Goal: Find specific page/section: Find specific page/section

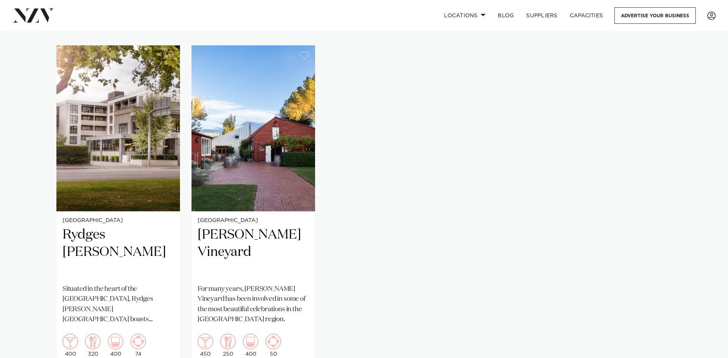
scroll to position [538, 0]
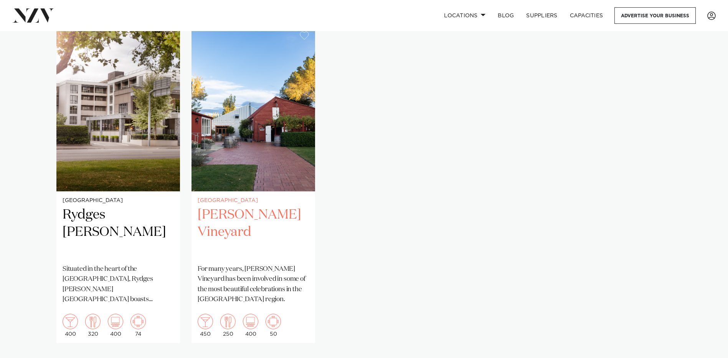
click at [259, 166] on img "2 / 2" at bounding box center [254, 108] width 124 height 166
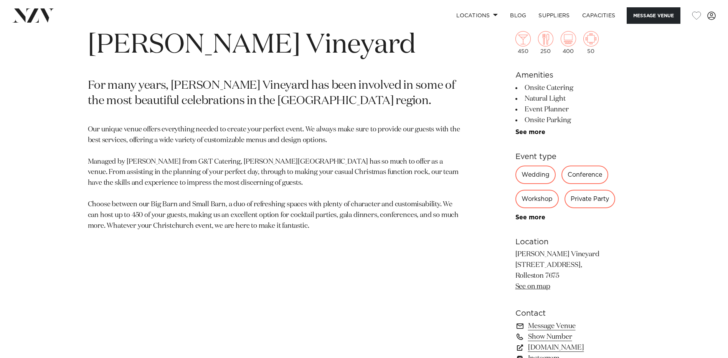
scroll to position [422, 0]
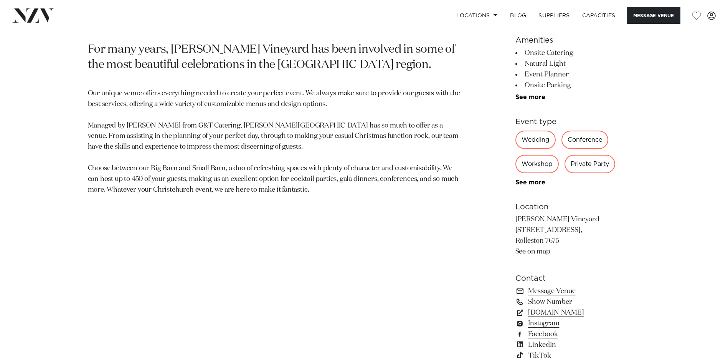
click at [577, 139] on div "Conference" at bounding box center [585, 140] width 47 height 18
click at [519, 182] on link "See more" at bounding box center [546, 182] width 60 height 6
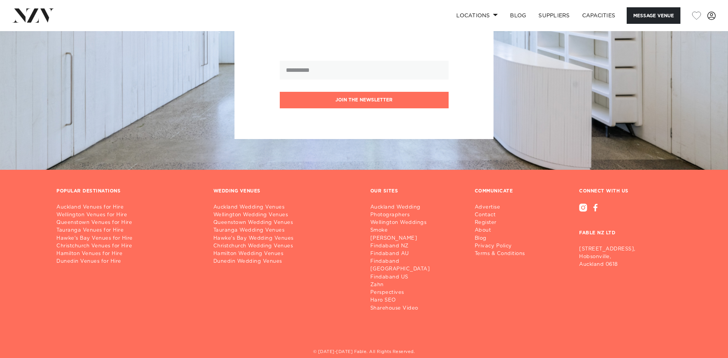
scroll to position [1796, 0]
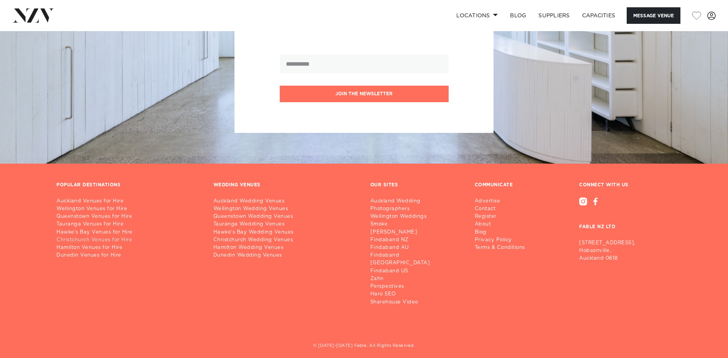
click at [110, 238] on link "Christchurch Venues for Hire" at bounding box center [128, 240] width 145 height 8
